Goal: Information Seeking & Learning: Understand process/instructions

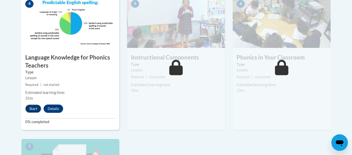
click at [27, 106] on button "Start" at bounding box center [33, 108] width 16 height 8
